Goal: Task Accomplishment & Management: Use online tool/utility

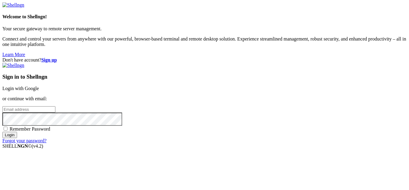
click at [39, 86] on link "Login with Google" at bounding box center [20, 88] width 37 height 5
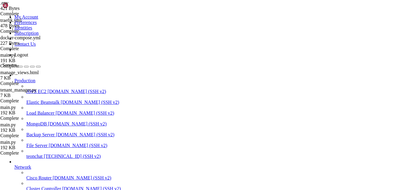
scroll to position [10536, 0]
drag, startPoint x: 192, startPoint y: 414, endPoint x: 172, endPoint y: 464, distance: 53.2
drag, startPoint x: 181, startPoint y: 480, endPoint x: 236, endPoint y: 487, distance: 55.3
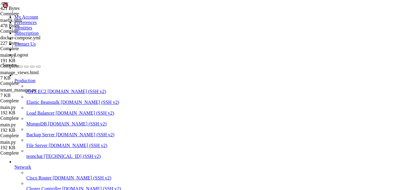
drag, startPoint x: 250, startPoint y: 520, endPoint x: 171, endPoint y: 491, distance: 85.0
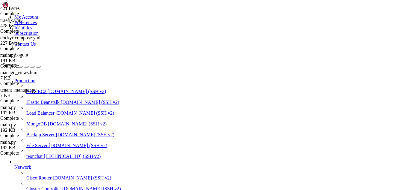
scroll to position [10674, 0]
drag, startPoint x: 171, startPoint y: 491, endPoint x: 148, endPoint y: 489, distance: 22.5
drag, startPoint x: 177, startPoint y: 492, endPoint x: 163, endPoint y: 484, distance: 15.7
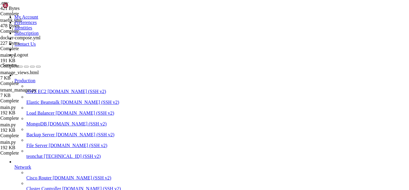
scroll to position [10704, 0]
drag, startPoint x: 199, startPoint y: 393, endPoint x: 150, endPoint y: 450, distance: 75.6
drag, startPoint x: 181, startPoint y: 487, endPoint x: 221, endPoint y: 493, distance: 40.9
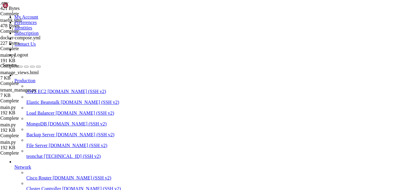
scroll to position [10829, 0]
drag, startPoint x: 178, startPoint y: 484, endPoint x: 170, endPoint y: 490, distance: 9.2
drag, startPoint x: 180, startPoint y: 490, endPoint x: 164, endPoint y: 495, distance: 16.3
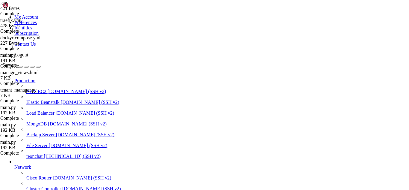
drag, startPoint x: 177, startPoint y: 494, endPoint x: 163, endPoint y: 494, distance: 14.1
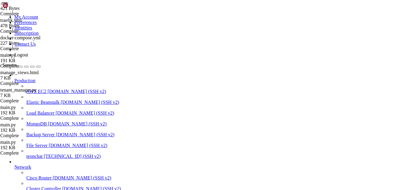
drag, startPoint x: 4, startPoint y: 383, endPoint x: 168, endPoint y: 389, distance: 163.9
copy div "(venv) root@teonchat:~/meuapp/flaskmkdir/oficial/app_delivery/reverse-proxy# se…"
drag, startPoint x: 188, startPoint y: 488, endPoint x: 175, endPoint y: 490, distance: 12.5
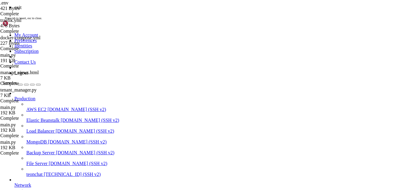
scroll to position [21646, 0]
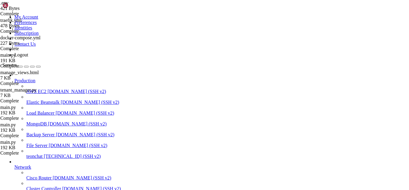
drag, startPoint x: 175, startPoint y: 490, endPoint x: 125, endPoint y: 476, distance: 52.7
drag, startPoint x: 169, startPoint y: 489, endPoint x: 5, endPoint y: 436, distance: 172.2
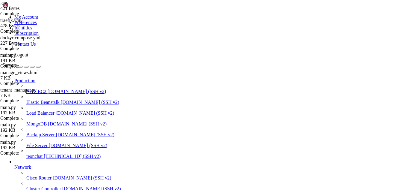
drag, startPoint x: 168, startPoint y: 490, endPoint x: 263, endPoint y: 493, distance: 94.7
drag, startPoint x: 167, startPoint y: 489, endPoint x: 141, endPoint y: 489, distance: 25.2
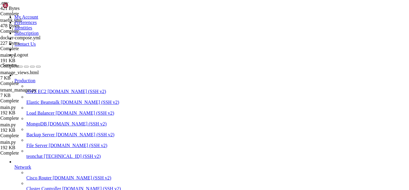
drag, startPoint x: 171, startPoint y: 487, endPoint x: 265, endPoint y: 482, distance: 94.8
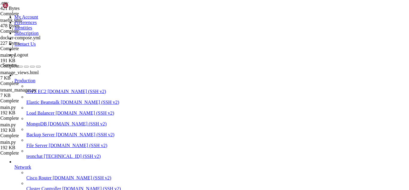
drag, startPoint x: 168, startPoint y: 492, endPoint x: 156, endPoint y: 494, distance: 11.6
drag, startPoint x: 128, startPoint y: 403, endPoint x: 262, endPoint y: 468, distance: 148.8
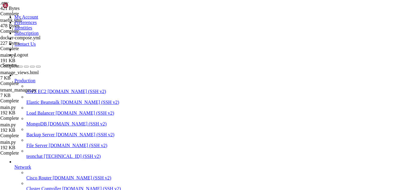
drag, startPoint x: 203, startPoint y: 494, endPoint x: 194, endPoint y: 496, distance: 8.5
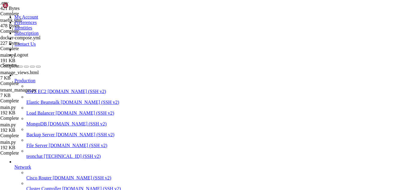
drag, startPoint x: 172, startPoint y: 485, endPoint x: 155, endPoint y: 486, distance: 16.8
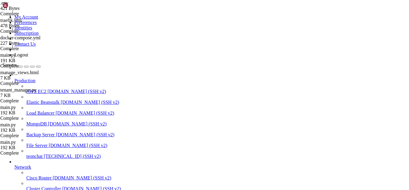
drag, startPoint x: 164, startPoint y: 496, endPoint x: 154, endPoint y: 489, distance: 11.9
drag, startPoint x: 166, startPoint y: 490, endPoint x: 156, endPoint y: 490, distance: 9.9
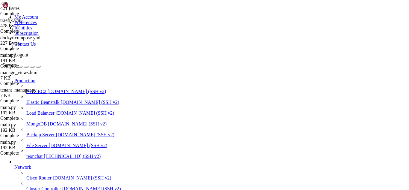
scroll to position [22095, 0]
drag, startPoint x: 194, startPoint y: 480, endPoint x: 172, endPoint y: 485, distance: 23.4
drag, startPoint x: 175, startPoint y: 493, endPoint x: 161, endPoint y: 490, distance: 14.2
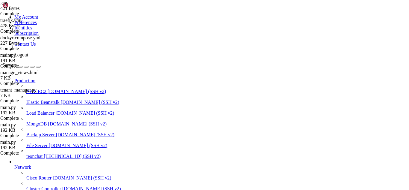
drag, startPoint x: 188, startPoint y: 491, endPoint x: 175, endPoint y: 492, distance: 13.9
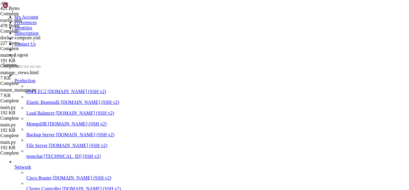
drag, startPoint x: 148, startPoint y: 488, endPoint x: 5, endPoint y: 366, distance: 187.9
drag, startPoint x: 169, startPoint y: 490, endPoint x: 166, endPoint y: 491, distance: 3.4
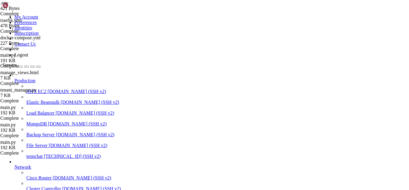
type input "/root/meuapp/traefik/traefik.yml"
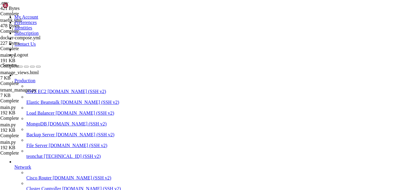
scroll to position [22300, 0]
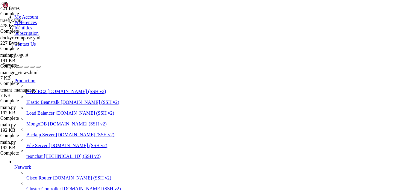
type input "/root/meuapp/flaskmkdir/oficial/app_delivery/reverse-proxy/traefik"
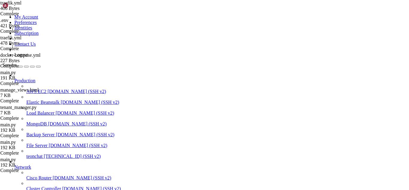
scroll to position [19, 0]
type textarea "email: "euteon.dev@gmail.com""
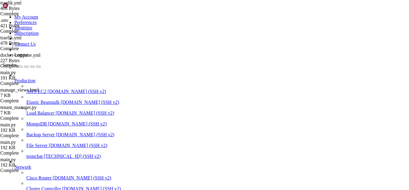
drag, startPoint x: 52, startPoint y: 418, endPoint x: 12, endPoint y: 430, distance: 41.5
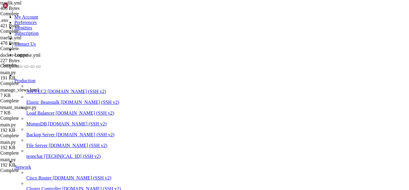
drag, startPoint x: 31, startPoint y: 473, endPoint x: 14, endPoint y: 473, distance: 16.5
drag, startPoint x: 158, startPoint y: 373, endPoint x: 141, endPoint y: 373, distance: 16.8
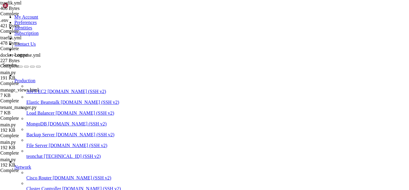
drag, startPoint x: 163, startPoint y: 390, endPoint x: 155, endPoint y: 392, distance: 8.1
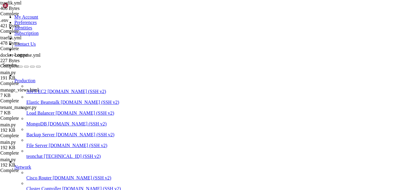
drag, startPoint x: 177, startPoint y: 413, endPoint x: 154, endPoint y: 435, distance: 31.8
drag, startPoint x: 154, startPoint y: 435, endPoint x: 127, endPoint y: 469, distance: 43.5
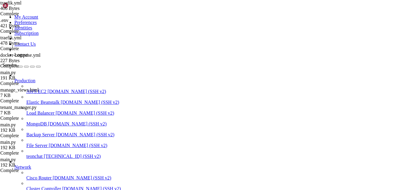
scroll to position [22531, 0]
drag, startPoint x: 175, startPoint y: 488, endPoint x: 160, endPoint y: 473, distance: 21.4
drag, startPoint x: 165, startPoint y: 495, endPoint x: 152, endPoint y: 491, distance: 14.0
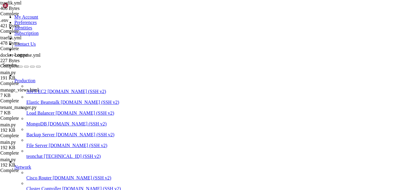
drag, startPoint x: 149, startPoint y: 487, endPoint x: 10, endPoint y: 338, distance: 204.1
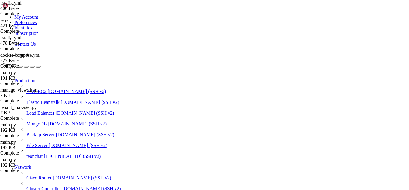
drag, startPoint x: 161, startPoint y: 491, endPoint x: 134, endPoint y: 482, distance: 27.5
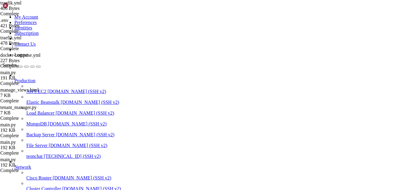
drag, startPoint x: 134, startPoint y: 482, endPoint x: 117, endPoint y: 477, distance: 18.0
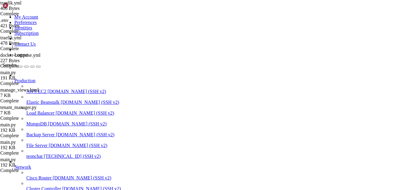
drag, startPoint x: 156, startPoint y: 489, endPoint x: 138, endPoint y: 493, distance: 17.9
drag, startPoint x: 152, startPoint y: 488, endPoint x: 5, endPoint y: 408, distance: 166.4
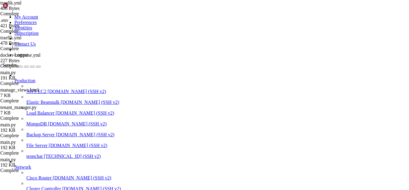
scroll to position [22342, 0]
drag, startPoint x: 149, startPoint y: 484, endPoint x: 7, endPoint y: 338, distance: 203.9
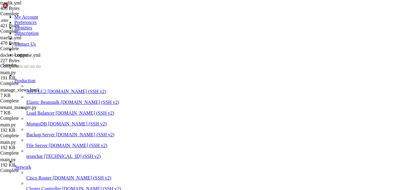
drag, startPoint x: 5, startPoint y: 432, endPoint x: 149, endPoint y: 476, distance: 150.6
drag, startPoint x: 149, startPoint y: 476, endPoint x: 4, endPoint y: 371, distance: 178.0
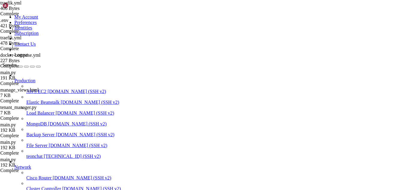
scroll to position [23131, 0]
drag, startPoint x: 181, startPoint y: 438, endPoint x: 208, endPoint y: 482, distance: 51.6
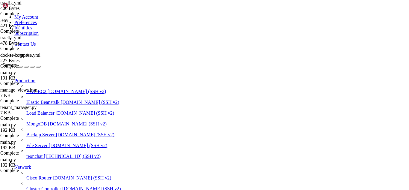
scroll to position [23135, 0]
drag, startPoint x: 165, startPoint y: 475, endPoint x: 4, endPoint y: 393, distance: 180.5
drag, startPoint x: 177, startPoint y: 534, endPoint x: 151, endPoint y: 486, distance: 54.7
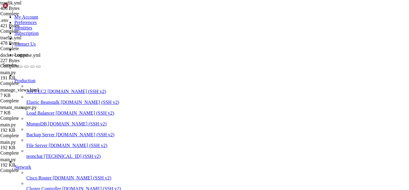
drag, startPoint x: 54, startPoint y: 392, endPoint x: 12, endPoint y: 419, distance: 49.7
drag, startPoint x: 73, startPoint y: 371, endPoint x: 43, endPoint y: 384, distance: 32.6
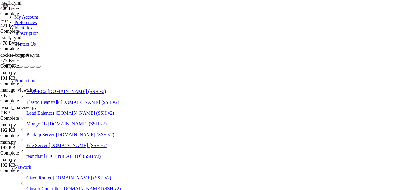
scroll to position [23139, 0]
drag, startPoint x: 155, startPoint y: 445, endPoint x: 5, endPoint y: 353, distance: 175.8
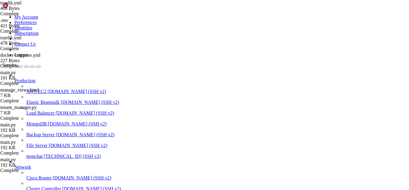
drag, startPoint x: 180, startPoint y: 493, endPoint x: 152, endPoint y: 492, distance: 28.5
drag, startPoint x: 168, startPoint y: 494, endPoint x: 146, endPoint y: 487, distance: 22.3
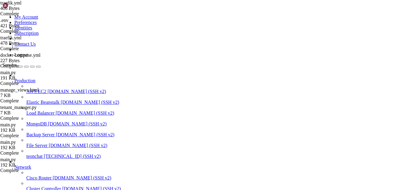
scroll to position [23290, 0]
drag, startPoint x: 166, startPoint y: 491, endPoint x: 160, endPoint y: 491, distance: 6.3
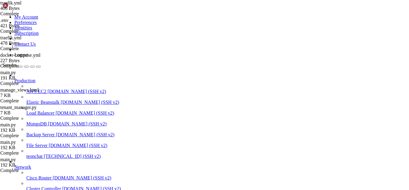
scroll to position [23336, 0]
drag, startPoint x: 165, startPoint y: 491, endPoint x: 143, endPoint y: 486, distance: 22.5
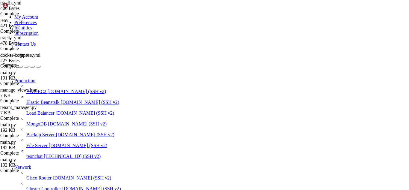
drag, startPoint x: 128, startPoint y: 495, endPoint x: 106, endPoint y: 490, distance: 22.7
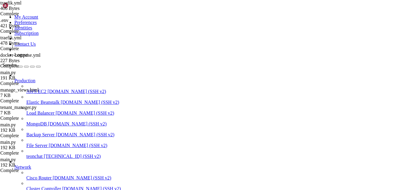
drag, startPoint x: 173, startPoint y: 487, endPoint x: 155, endPoint y: 492, distance: 18.5
drag, startPoint x: 5, startPoint y: 379, endPoint x: 70, endPoint y: 482, distance: 121.5
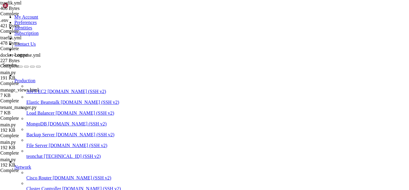
scroll to position [23625, 0]
drag, startPoint x: 173, startPoint y: 488, endPoint x: 157, endPoint y: 489, distance: 15.9
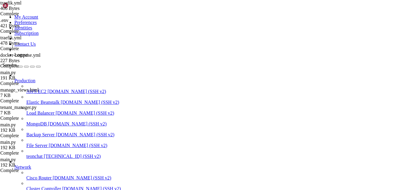
scroll to position [23688, 0]
drag, startPoint x: 161, startPoint y: 488, endPoint x: 143, endPoint y: 492, distance: 17.6
drag, startPoint x: 158, startPoint y: 450, endPoint x: 130, endPoint y: 453, distance: 27.7
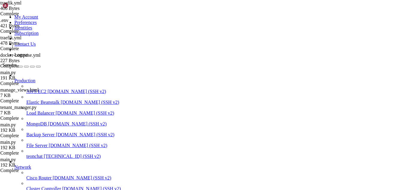
drag, startPoint x: 86, startPoint y: 455, endPoint x: 4, endPoint y: 354, distance: 130.1
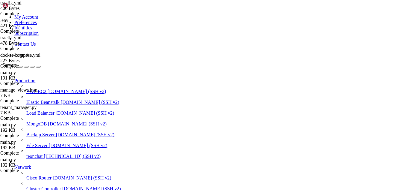
drag, startPoint x: 171, startPoint y: 488, endPoint x: 160, endPoint y: 490, distance: 11.5
drag, startPoint x: 119, startPoint y: 488, endPoint x: 5, endPoint y: 445, distance: 122.3
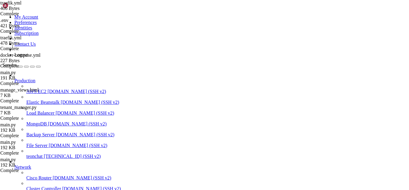
scroll to position [23864, 0]
drag, startPoint x: 4, startPoint y: 353, endPoint x: 49, endPoint y: 453, distance: 109.1
drag, startPoint x: 164, startPoint y: 485, endPoint x: 5, endPoint y: 442, distance: 164.8
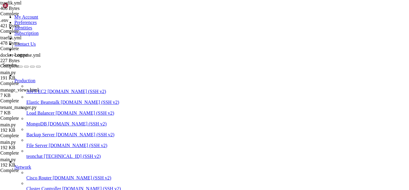
drag, startPoint x: 46, startPoint y: 363, endPoint x: 20, endPoint y: 433, distance: 74.6
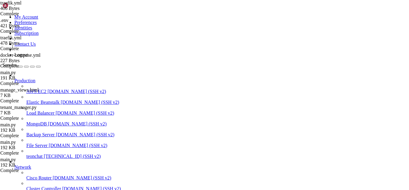
drag, startPoint x: 160, startPoint y: 490, endPoint x: 157, endPoint y: 491, distance: 3.8
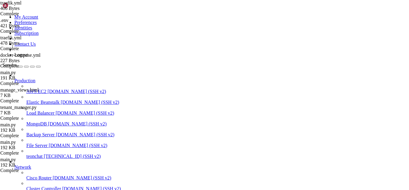
drag, startPoint x: 160, startPoint y: 490, endPoint x: 144, endPoint y: 489, distance: 15.9
drag, startPoint x: 168, startPoint y: 489, endPoint x: 262, endPoint y: 489, distance: 94.0
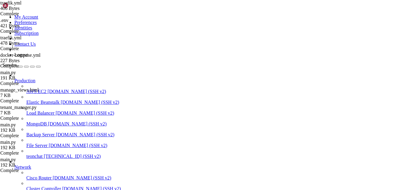
drag, startPoint x: 157, startPoint y: 488, endPoint x: 238, endPoint y: 491, distance: 81.5
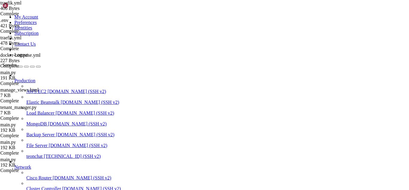
drag, startPoint x: 175, startPoint y: 493, endPoint x: 157, endPoint y: 492, distance: 17.4
drag, startPoint x: 173, startPoint y: 491, endPoint x: 264, endPoint y: 479, distance: 92.2
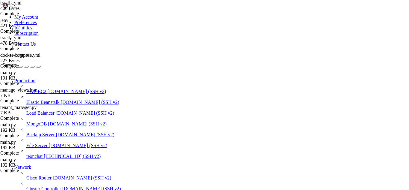
scroll to position [24665, 0]
drag, startPoint x: 193, startPoint y: 492, endPoint x: 167, endPoint y: 489, distance: 26.0
drag, startPoint x: 17, startPoint y: 488, endPoint x: 4, endPoint y: 367, distance: 121.4
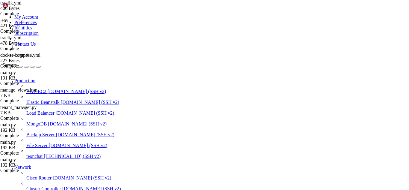
drag, startPoint x: 198, startPoint y: 371, endPoint x: 148, endPoint y: 423, distance: 71.8
drag, startPoint x: 161, startPoint y: 492, endPoint x: 150, endPoint y: 493, distance: 11.4
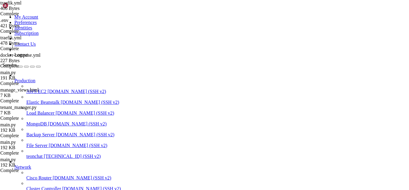
drag, startPoint x: 157, startPoint y: 489, endPoint x: 147, endPoint y: 491, distance: 10.0
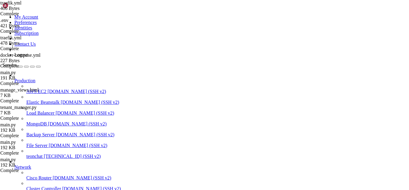
drag, startPoint x: 172, startPoint y: 493, endPoint x: 151, endPoint y: 489, distance: 21.4
drag, startPoint x: 178, startPoint y: 491, endPoint x: 162, endPoint y: 490, distance: 16.2
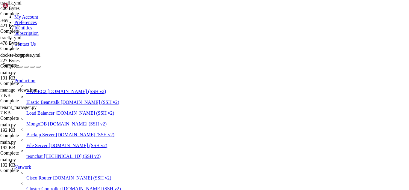
scroll to position [24963, 0]
drag, startPoint x: 175, startPoint y: 487, endPoint x: 160, endPoint y: 486, distance: 14.7
drag, startPoint x: 162, startPoint y: 492, endPoint x: 144, endPoint y: 488, distance: 18.6
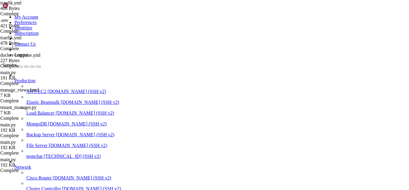
drag, startPoint x: 72, startPoint y: 370, endPoint x: 40, endPoint y: 370, distance: 31.7
drag, startPoint x: 91, startPoint y: 370, endPoint x: 43, endPoint y: 370, distance: 47.9
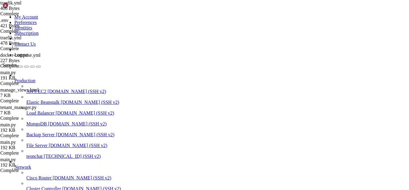
drag, startPoint x: 126, startPoint y: 428, endPoint x: 46, endPoint y: 429, distance: 79.7
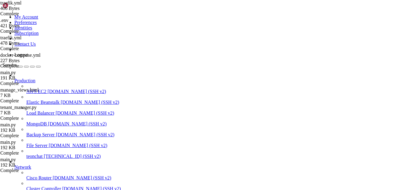
drag, startPoint x: 83, startPoint y: 479, endPoint x: 5, endPoint y: 383, distance: 124.1
drag, startPoint x: 47, startPoint y: 428, endPoint x: 69, endPoint y: 429, distance: 21.9
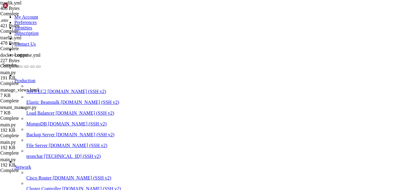
drag, startPoint x: 124, startPoint y: 428, endPoint x: 46, endPoint y: 428, distance: 78.8
drag, startPoint x: 164, startPoint y: 413, endPoint x: 147, endPoint y: 416, distance: 17.0
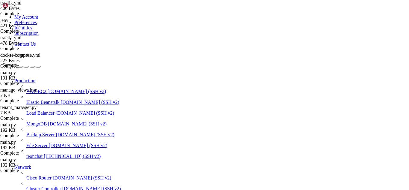
drag, startPoint x: 123, startPoint y: 358, endPoint x: 37, endPoint y: 358, distance: 85.7
drag, startPoint x: 169, startPoint y: 470, endPoint x: 53, endPoint y: 471, distance: 115.9
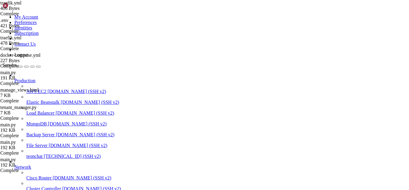
scroll to position [25143, 0]
drag, startPoint x: 170, startPoint y: 439, endPoint x: 3, endPoint y: 355, distance: 186.2
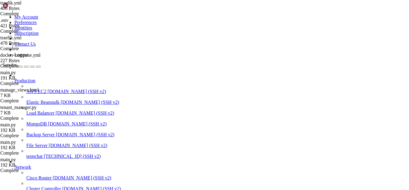
drag, startPoint x: 42, startPoint y: 362, endPoint x: 3, endPoint y: 354, distance: 39.2
drag, startPoint x: 231, startPoint y: 426, endPoint x: 211, endPoint y: 463, distance: 42.1
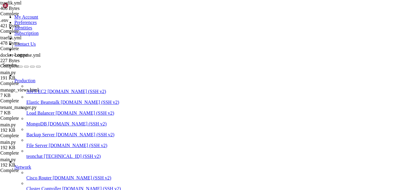
scroll to position [25613, 0]
drag, startPoint x: 145, startPoint y: 495, endPoint x: 128, endPoint y: 496, distance: 16.8
drag, startPoint x: 128, startPoint y: 496, endPoint x: 119, endPoint y: 489, distance: 11.8
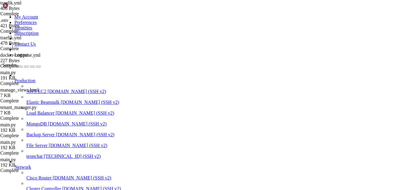
drag, startPoint x: 116, startPoint y: 489, endPoint x: 85, endPoint y: 492, distance: 30.7
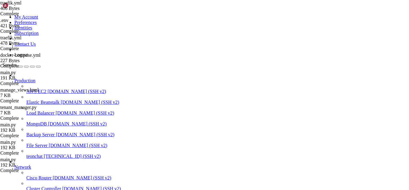
drag, startPoint x: 150, startPoint y: 469, endPoint x: 170, endPoint y: 485, distance: 25.3
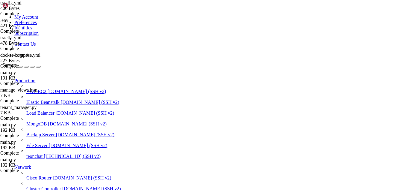
drag, startPoint x: 216, startPoint y: 421, endPoint x: 186, endPoint y: 488, distance: 73.5
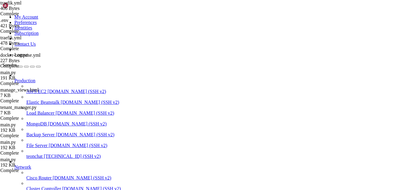
drag, startPoint x: 187, startPoint y: 460, endPoint x: 187, endPoint y: 493, distance: 33.2
drag, startPoint x: 242, startPoint y: 422, endPoint x: 209, endPoint y: 472, distance: 60.3
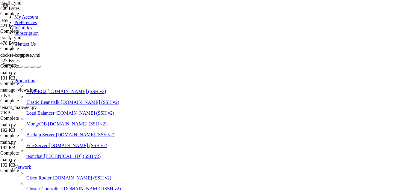
scroll to position [32870, 0]
drag, startPoint x: 184, startPoint y: 485, endPoint x: 162, endPoint y: 493, distance: 23.7
drag, startPoint x: 159, startPoint y: 493, endPoint x: 5, endPoint y: 367, distance: 199.2
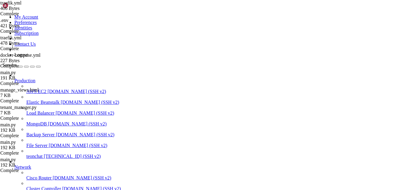
drag, startPoint x: 152, startPoint y: 438, endPoint x: 172, endPoint y: 467, distance: 35.6
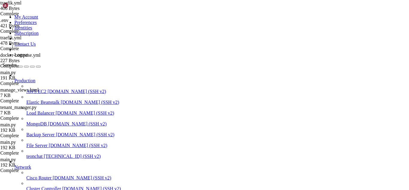
scroll to position [33461, 0]
drag, startPoint x: 188, startPoint y: 494, endPoint x: 164, endPoint y: 488, distance: 25.1
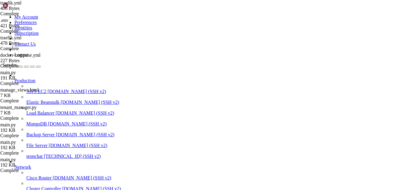
drag, startPoint x: 204, startPoint y: 437, endPoint x: 167, endPoint y: 478, distance: 55.3
drag, startPoint x: 92, startPoint y: 422, endPoint x: 112, endPoint y: 486, distance: 67.1
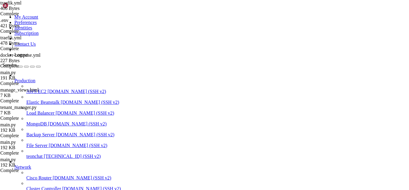
scroll to position [33792, 0]
drag, startPoint x: 271, startPoint y: 488, endPoint x: 4, endPoint y: 363, distance: 294.6
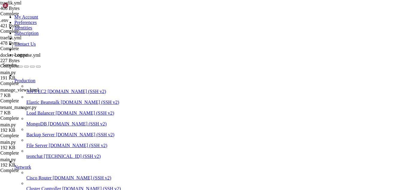
scroll to position [33847, 0]
drag, startPoint x: 189, startPoint y: 492, endPoint x: 175, endPoint y: 490, distance: 13.7
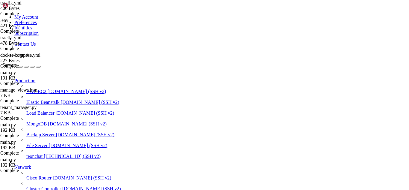
scroll to position [33960, 0]
drag, startPoint x: 178, startPoint y: 492, endPoint x: 156, endPoint y: 488, distance: 23.0
drag, startPoint x: 178, startPoint y: 493, endPoint x: 167, endPoint y: 492, distance: 11.4
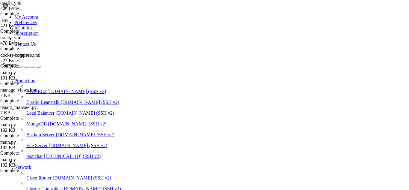
drag, startPoint x: 251, startPoint y: 522, endPoint x: 170, endPoint y: 485, distance: 89.2
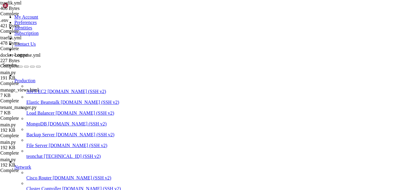
drag, startPoint x: 170, startPoint y: 485, endPoint x: 154, endPoint y: 487, distance: 16.6
drag, startPoint x: 3, startPoint y: 378, endPoint x: 25, endPoint y: 412, distance: 40.2
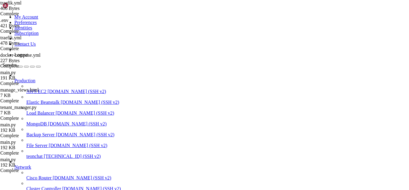
drag, startPoint x: 5, startPoint y: 379, endPoint x: 223, endPoint y: 488, distance: 243.5
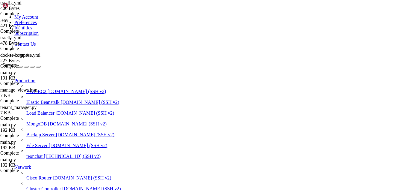
drag, startPoint x: 179, startPoint y: 489, endPoint x: 164, endPoint y: 492, distance: 15.0
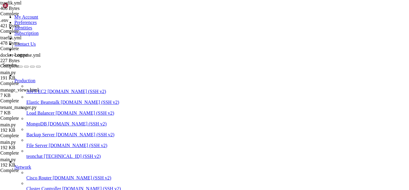
drag, startPoint x: 120, startPoint y: 487, endPoint x: 5, endPoint y: 377, distance: 158.4
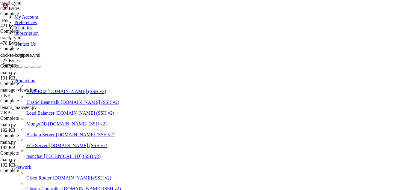
drag, startPoint x: 190, startPoint y: 488, endPoint x: 172, endPoint y: 489, distance: 17.1
drag, startPoint x: 235, startPoint y: 414, endPoint x: 195, endPoint y: 428, distance: 42.6
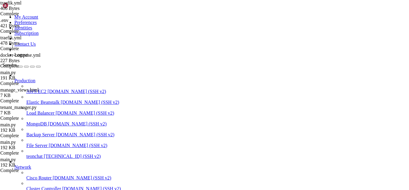
scroll to position [34404, 0]
drag, startPoint x: 177, startPoint y: 493, endPoint x: 159, endPoint y: 492, distance: 18.0
drag, startPoint x: 168, startPoint y: 482, endPoint x: 146, endPoint y: 482, distance: 21.9
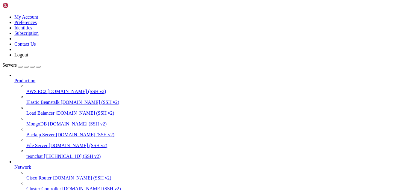
click at [26, 153] on icon at bounding box center [26, 153] width 0 height 0
click at [51, 143] on span "[DOMAIN_NAME] (SSH v2)" at bounding box center [78, 145] width 59 height 5
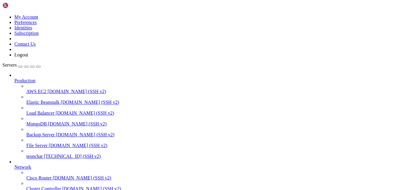
click at [43, 153] on span "teonchat" at bounding box center [34, 155] width 16 height 5
